Goal: Entertainment & Leisure: Consume media (video, audio)

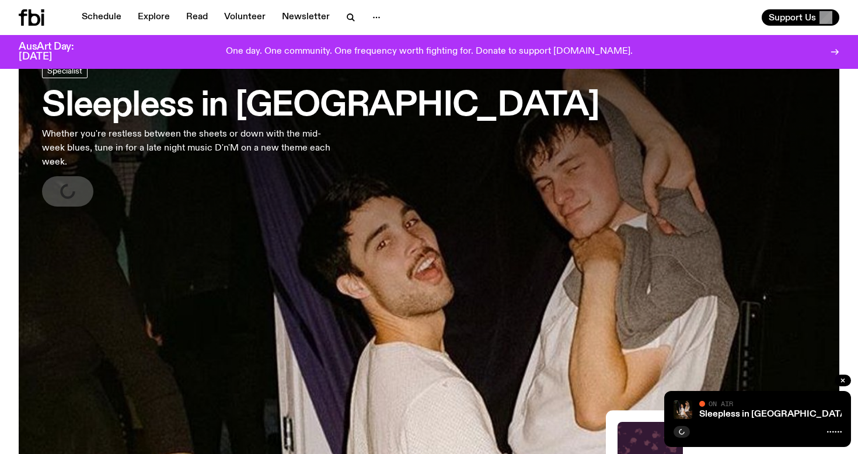
scroll to position [74, 0]
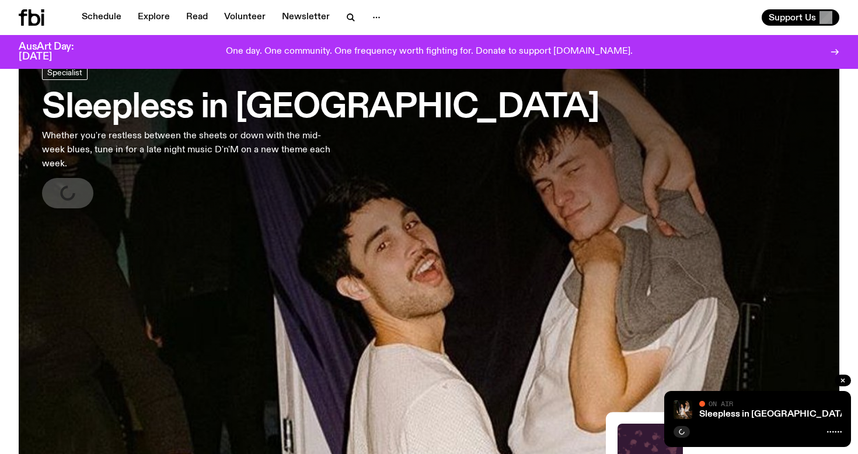
click at [273, 113] on h3 "Sleepless in [GEOGRAPHIC_DATA]" at bounding box center [320, 108] width 557 height 33
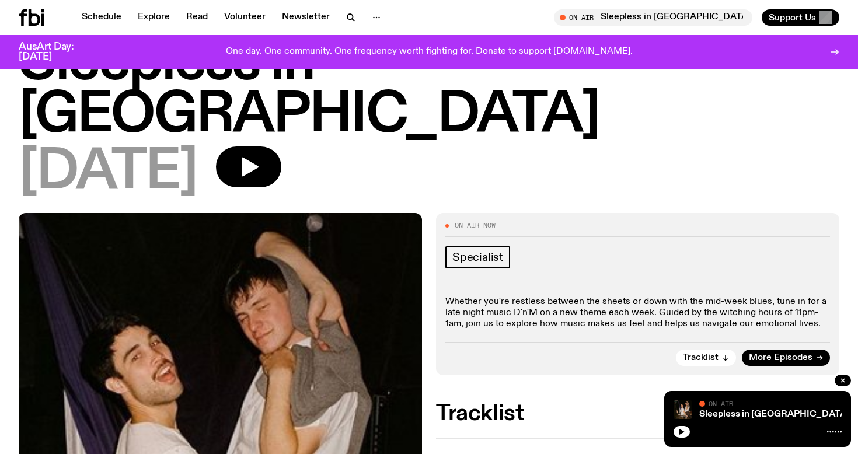
scroll to position [158, 0]
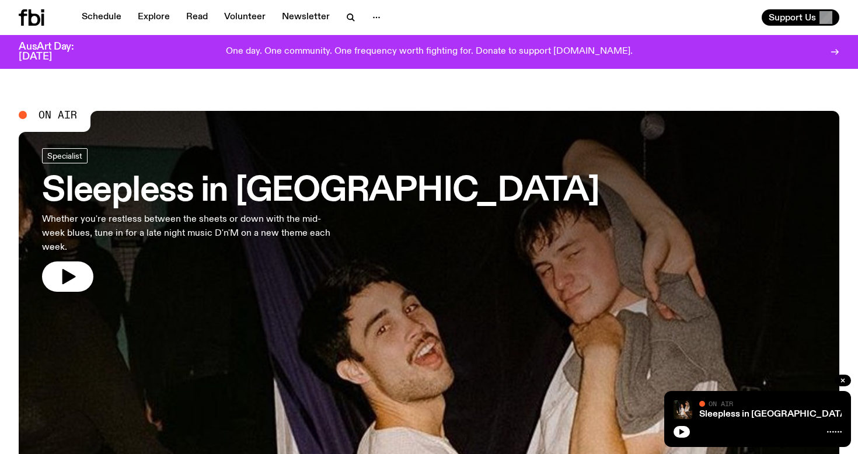
scroll to position [2, 0]
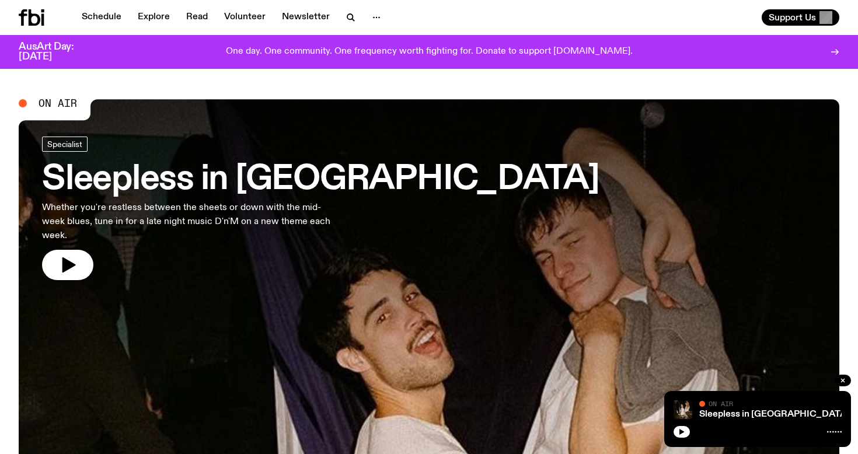
click at [278, 178] on h3 "Sleepless in [GEOGRAPHIC_DATA]" at bounding box center [320, 179] width 557 height 33
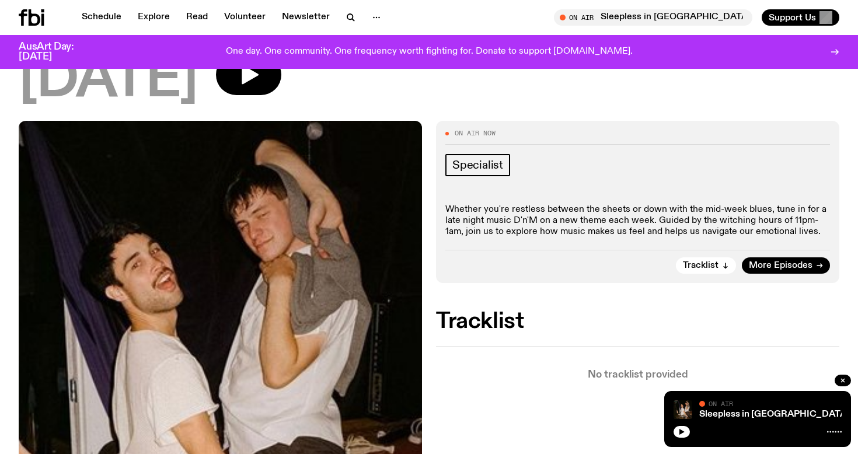
scroll to position [57, 0]
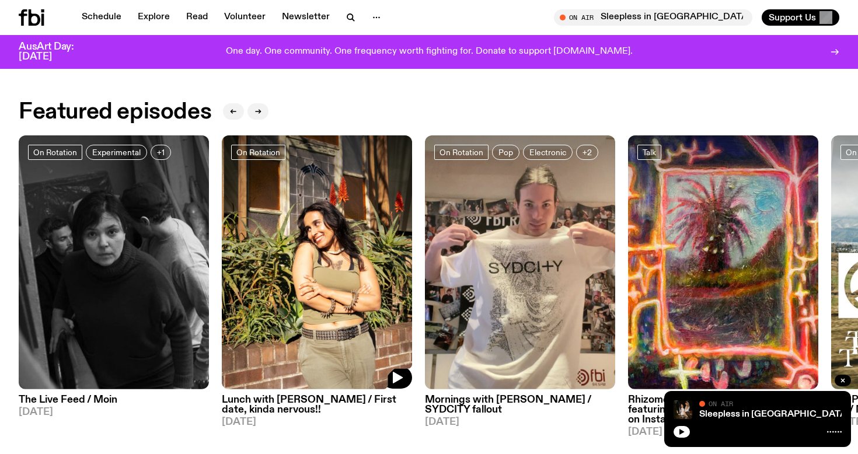
scroll to position [358, 0]
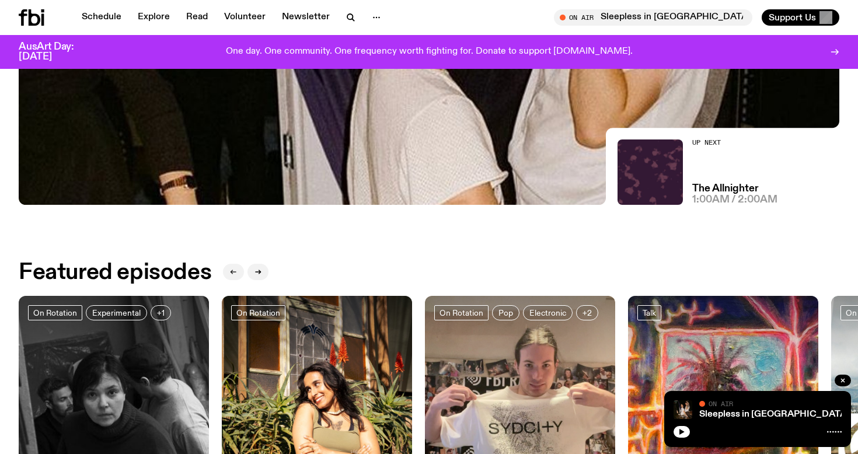
click at [231, 272] on icon "button" at bounding box center [233, 272] width 5 height 0
click at [255, 271] on icon "button" at bounding box center [258, 272] width 7 height 7
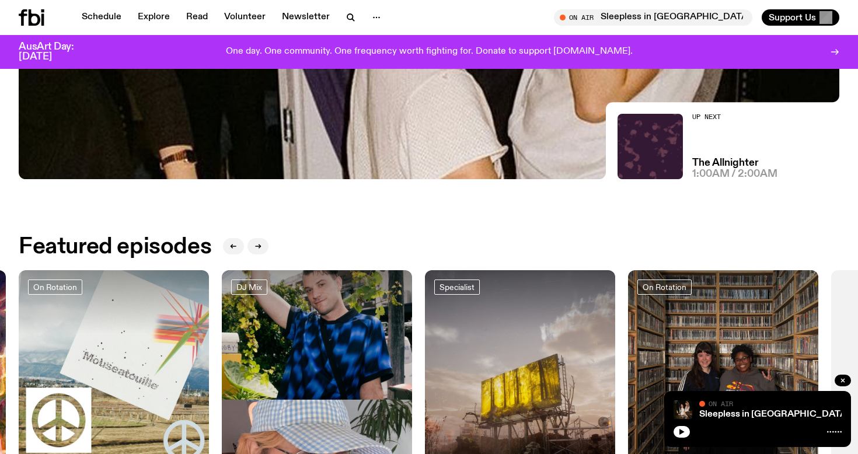
scroll to position [0, 0]
